Goal: Task Accomplishment & Management: Manage account settings

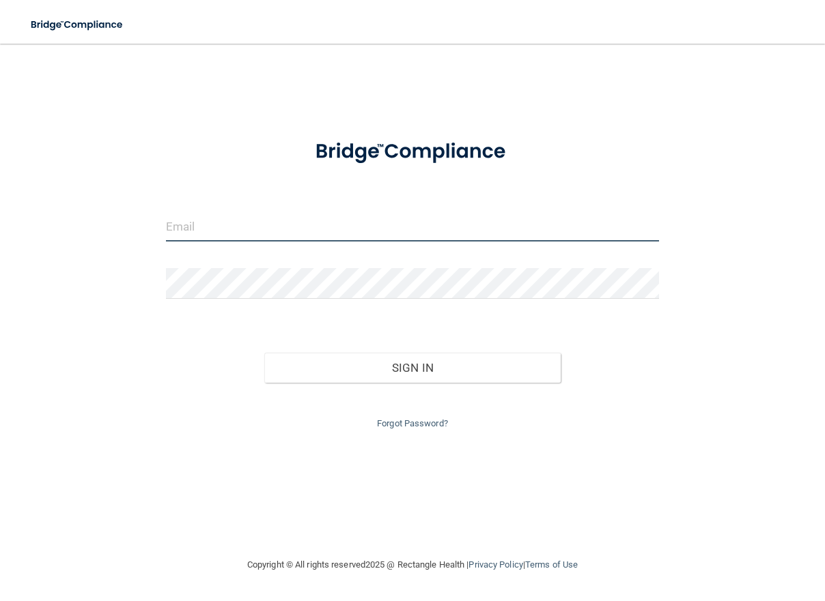
click at [407, 233] on input "email" at bounding box center [412, 226] width 493 height 31
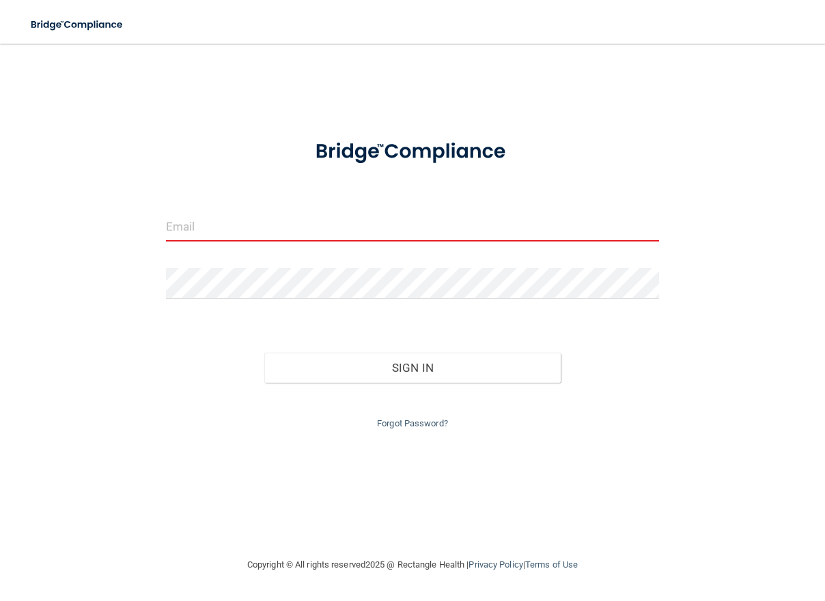
type input "[EMAIL_ADDRESS][DOMAIN_NAME]"
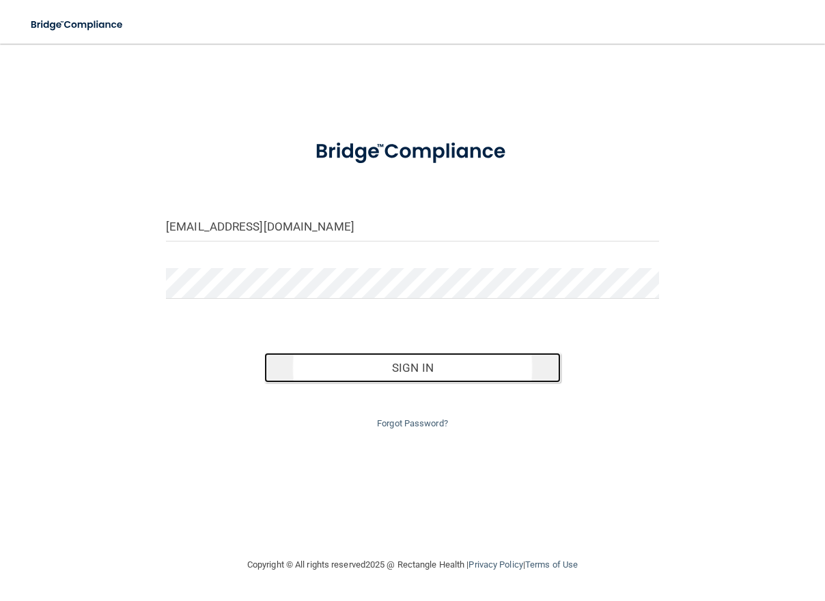
click at [331, 369] on button "Sign In" at bounding box center [412, 368] width 296 height 30
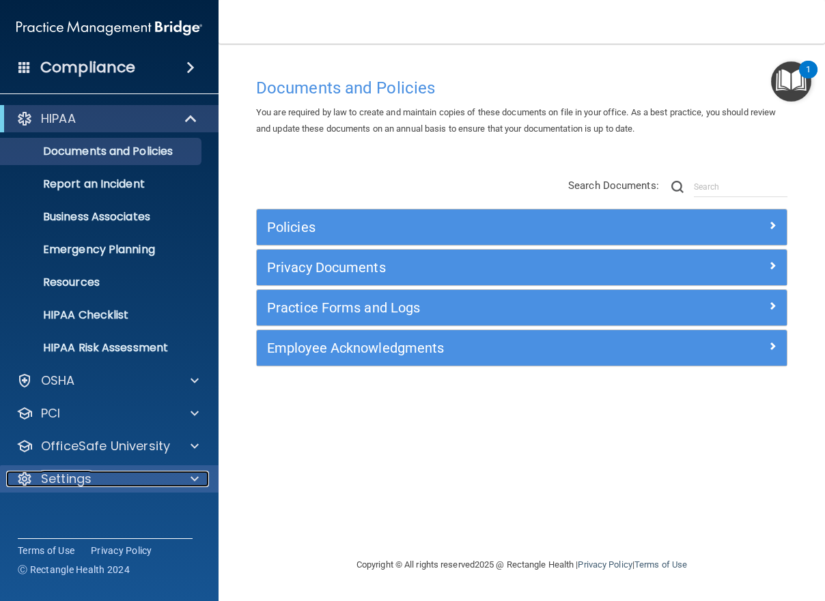
click at [85, 479] on p "Settings" at bounding box center [66, 479] width 51 height 16
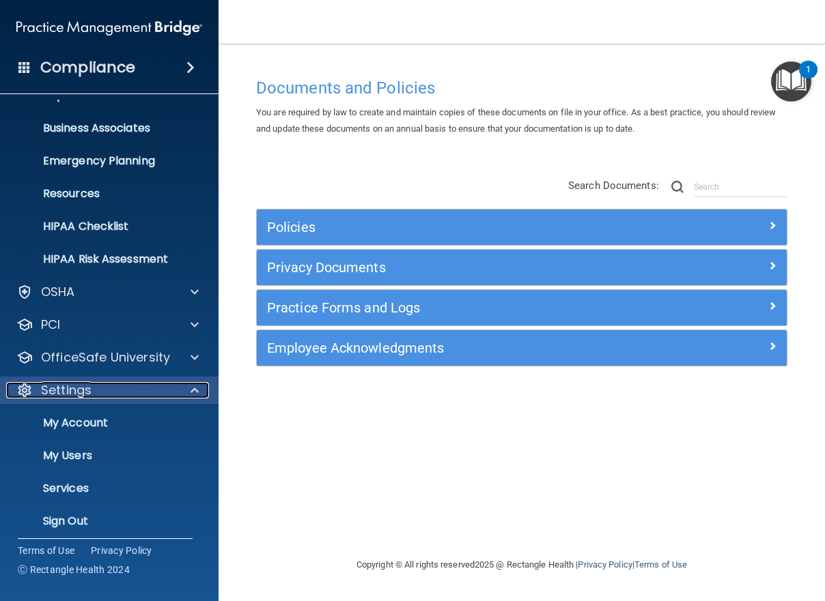
scroll to position [96, 0]
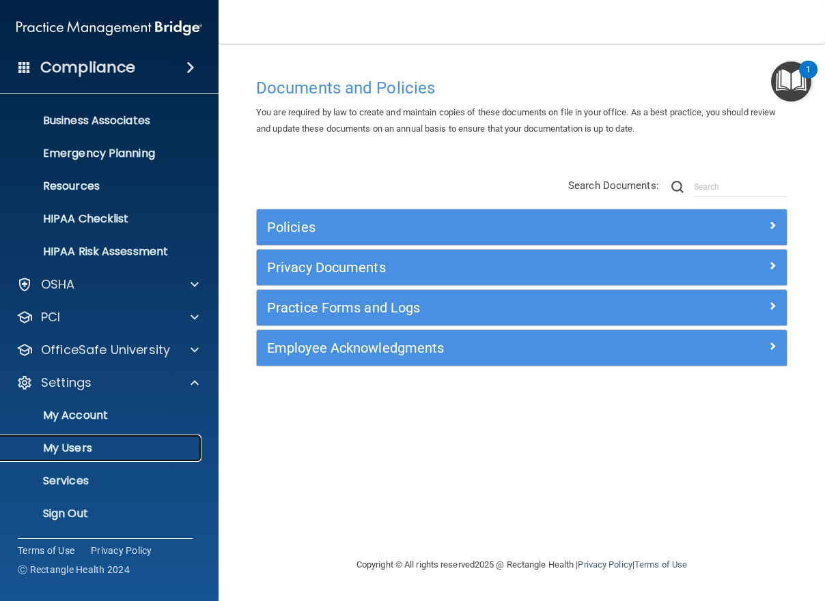
click at [77, 453] on p "My Users" at bounding box center [102, 449] width 186 height 14
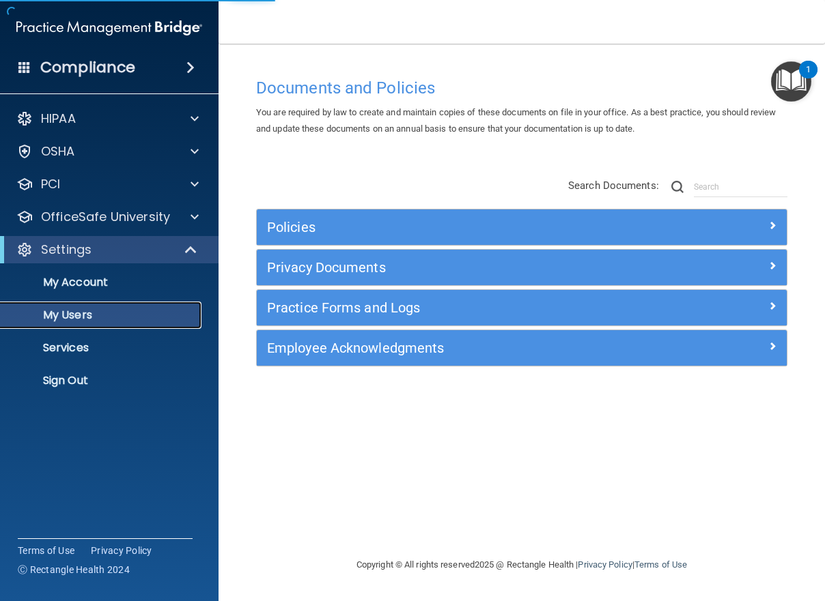
select select "20"
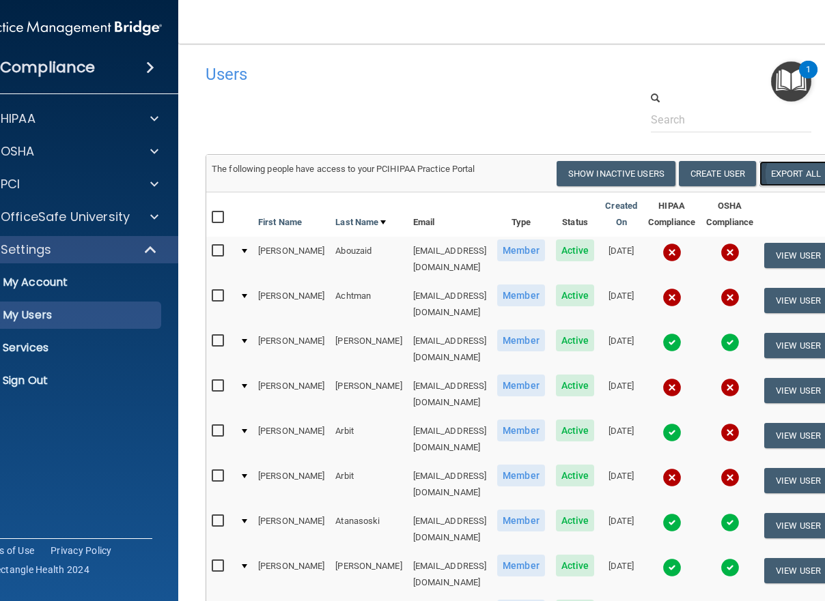
click at [803, 177] on link "Export All" at bounding box center [795, 173] width 72 height 25
